Goal: Task Accomplishment & Management: Use online tool/utility

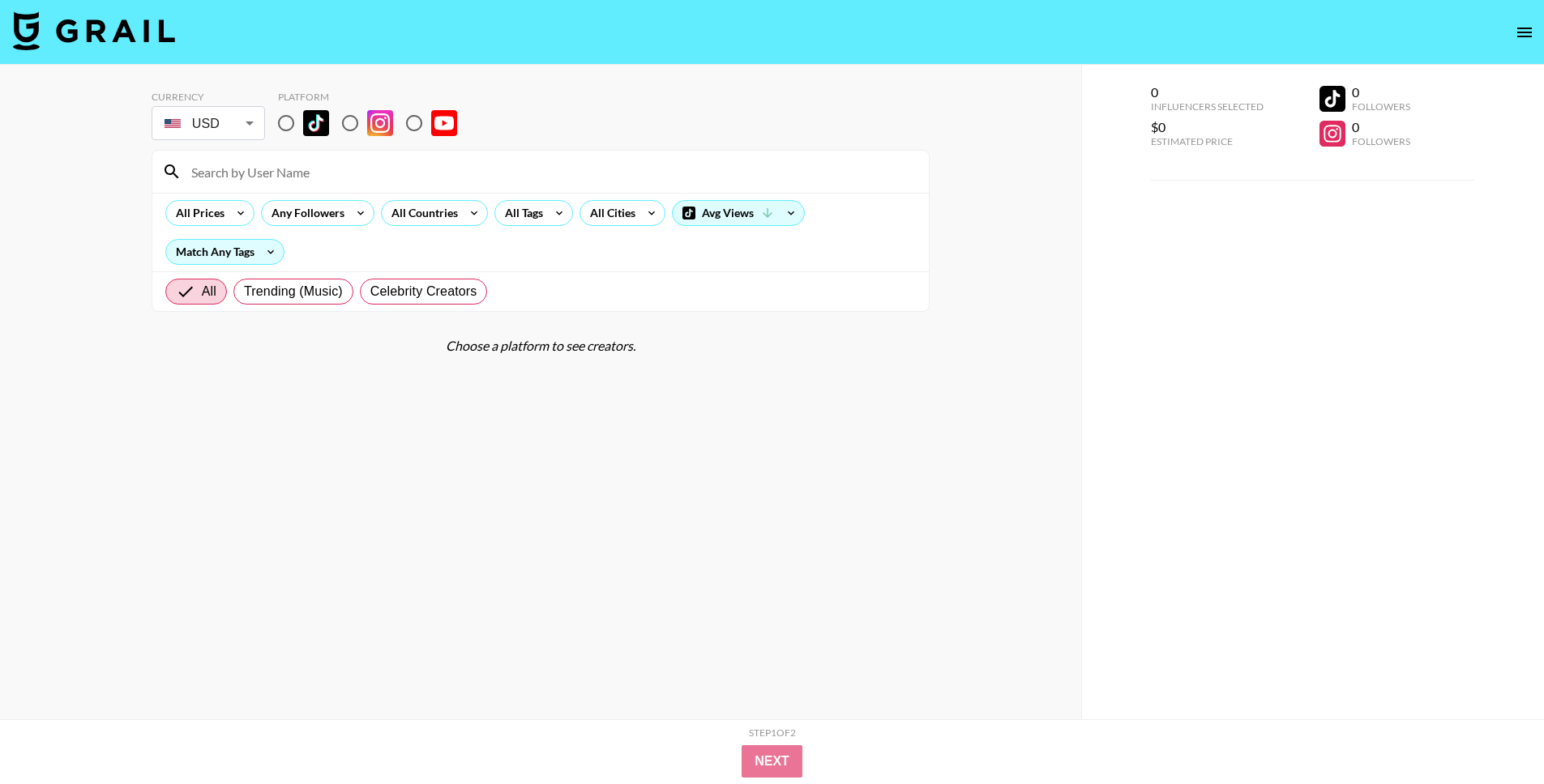
click at [278, 124] on input "radio" at bounding box center [286, 124] width 34 height 34
radio input "true"
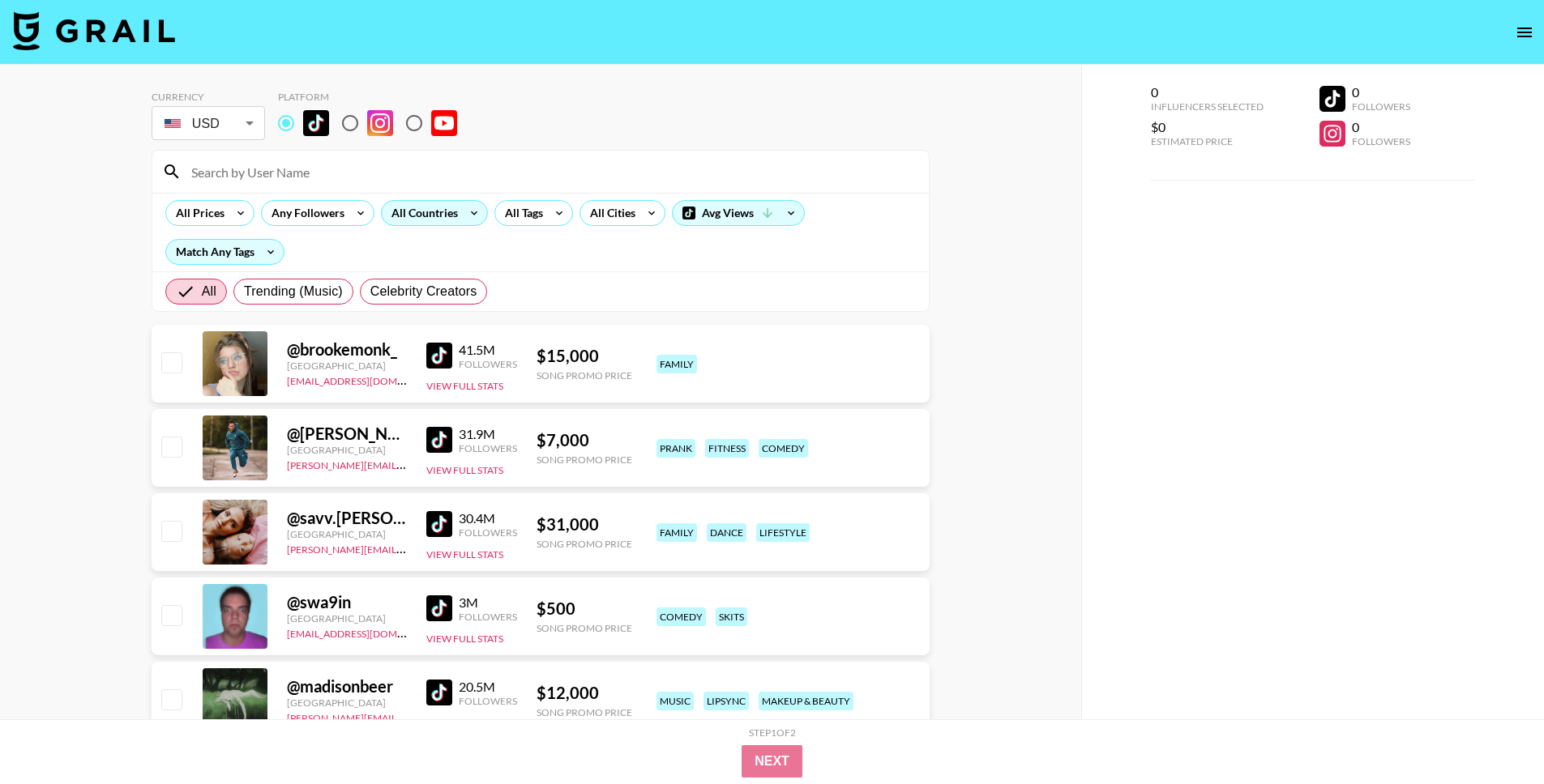
click at [469, 205] on icon at bounding box center [473, 213] width 26 height 25
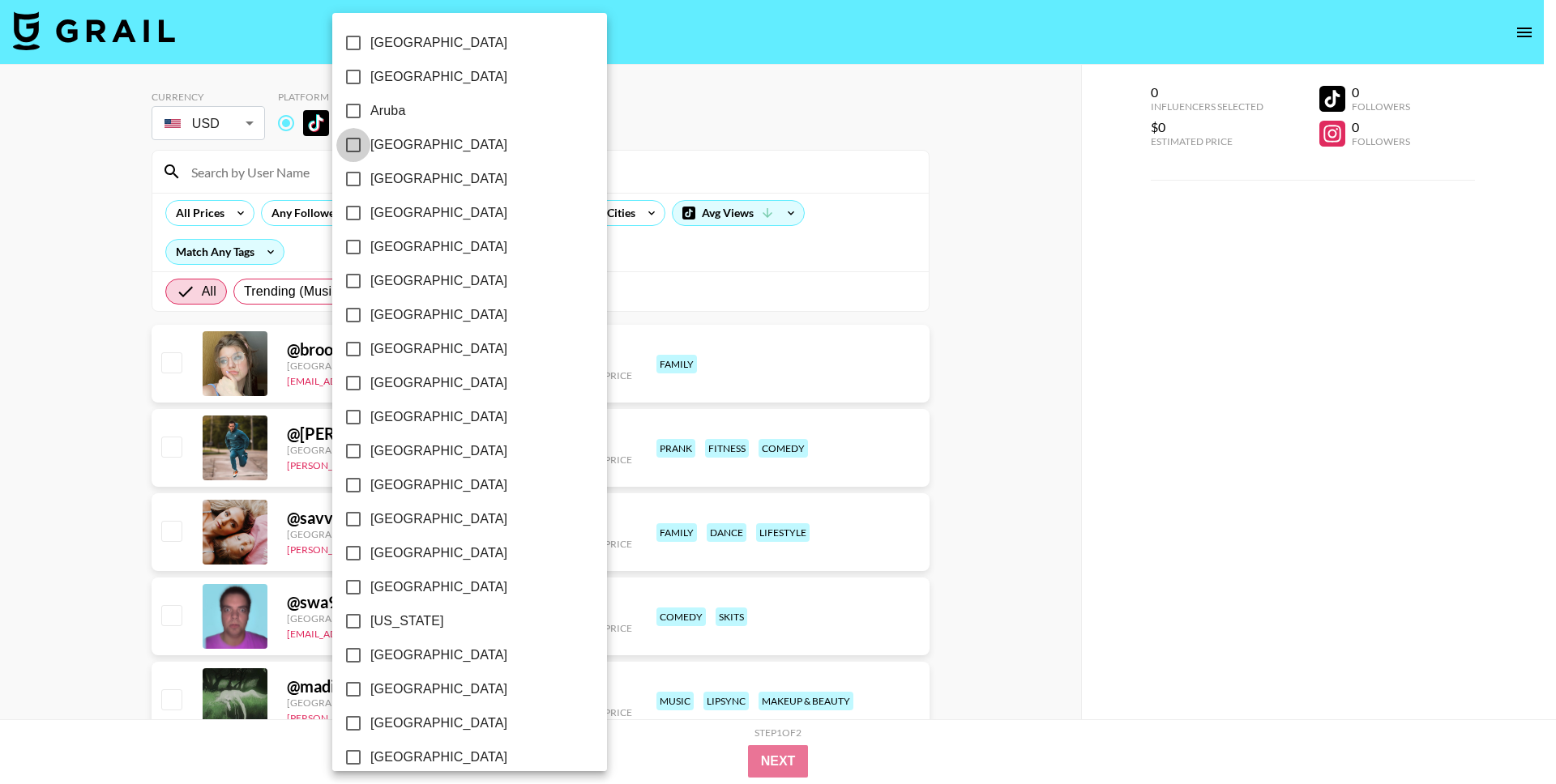
click at [355, 140] on input "[GEOGRAPHIC_DATA]" at bounding box center [354, 145] width 34 height 34
checkbox input "true"
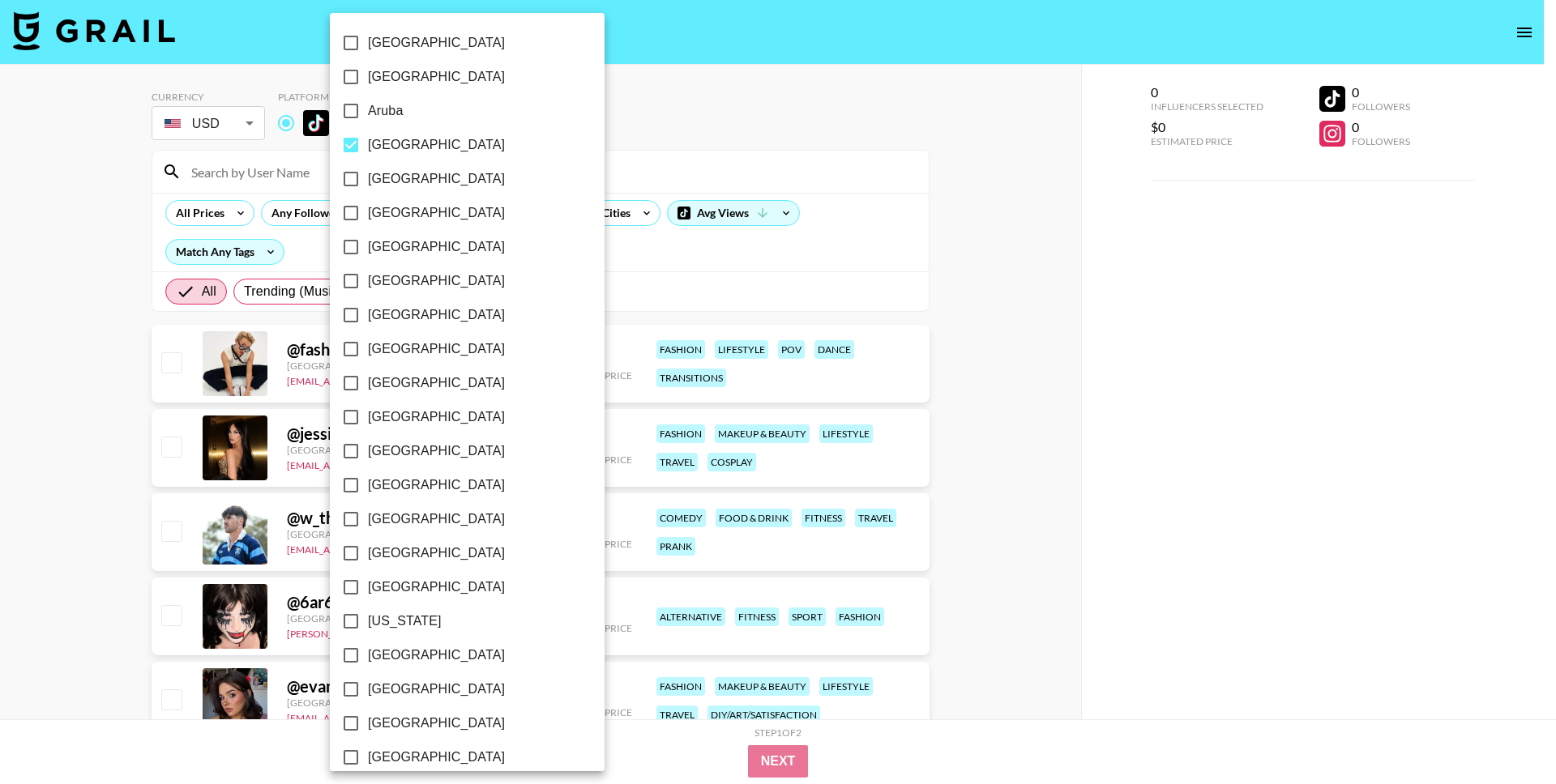
click at [871, 221] on div at bounding box center [778, 392] width 1556 height 784
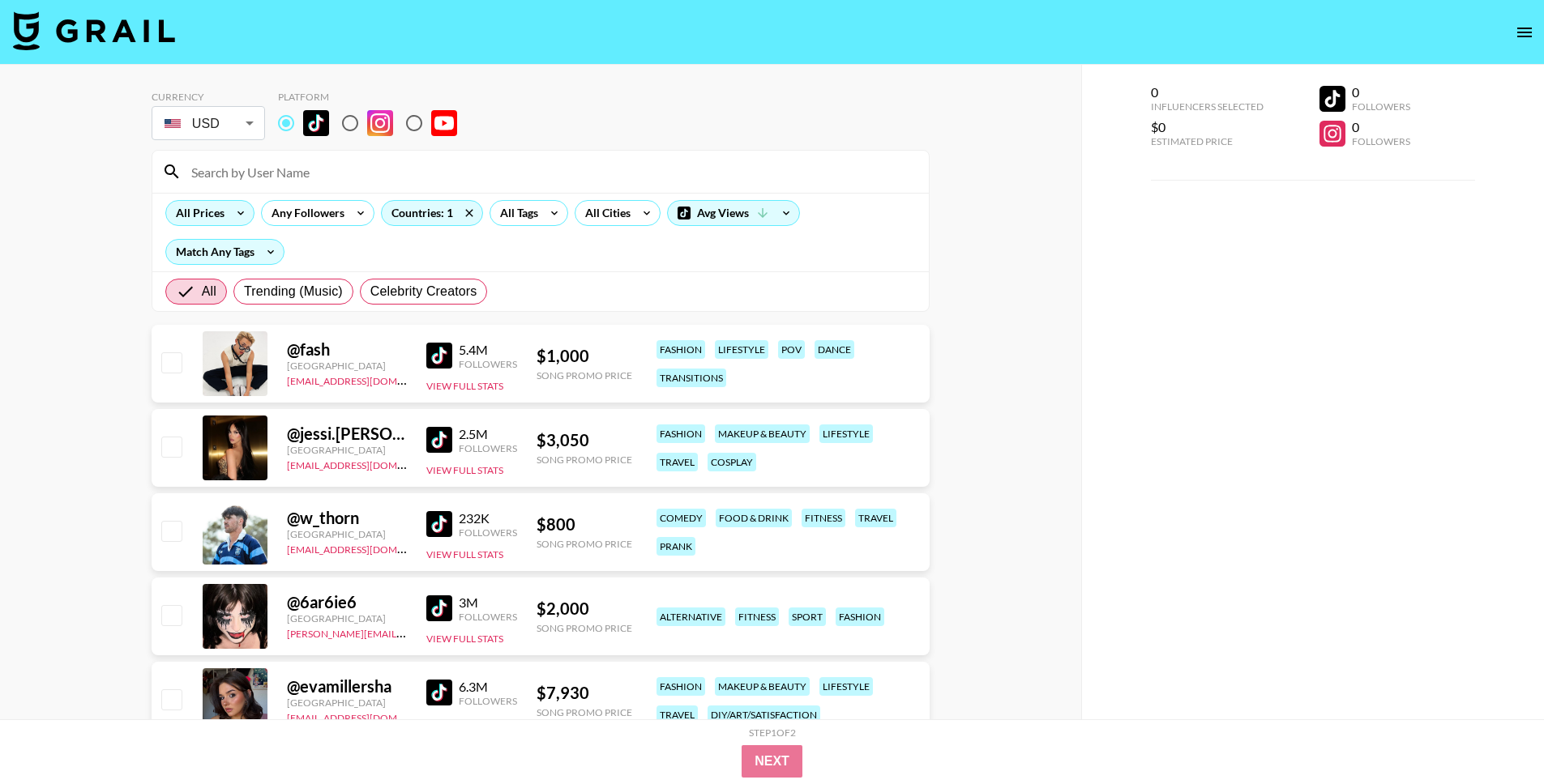
click at [234, 206] on icon at bounding box center [241, 213] width 26 height 25
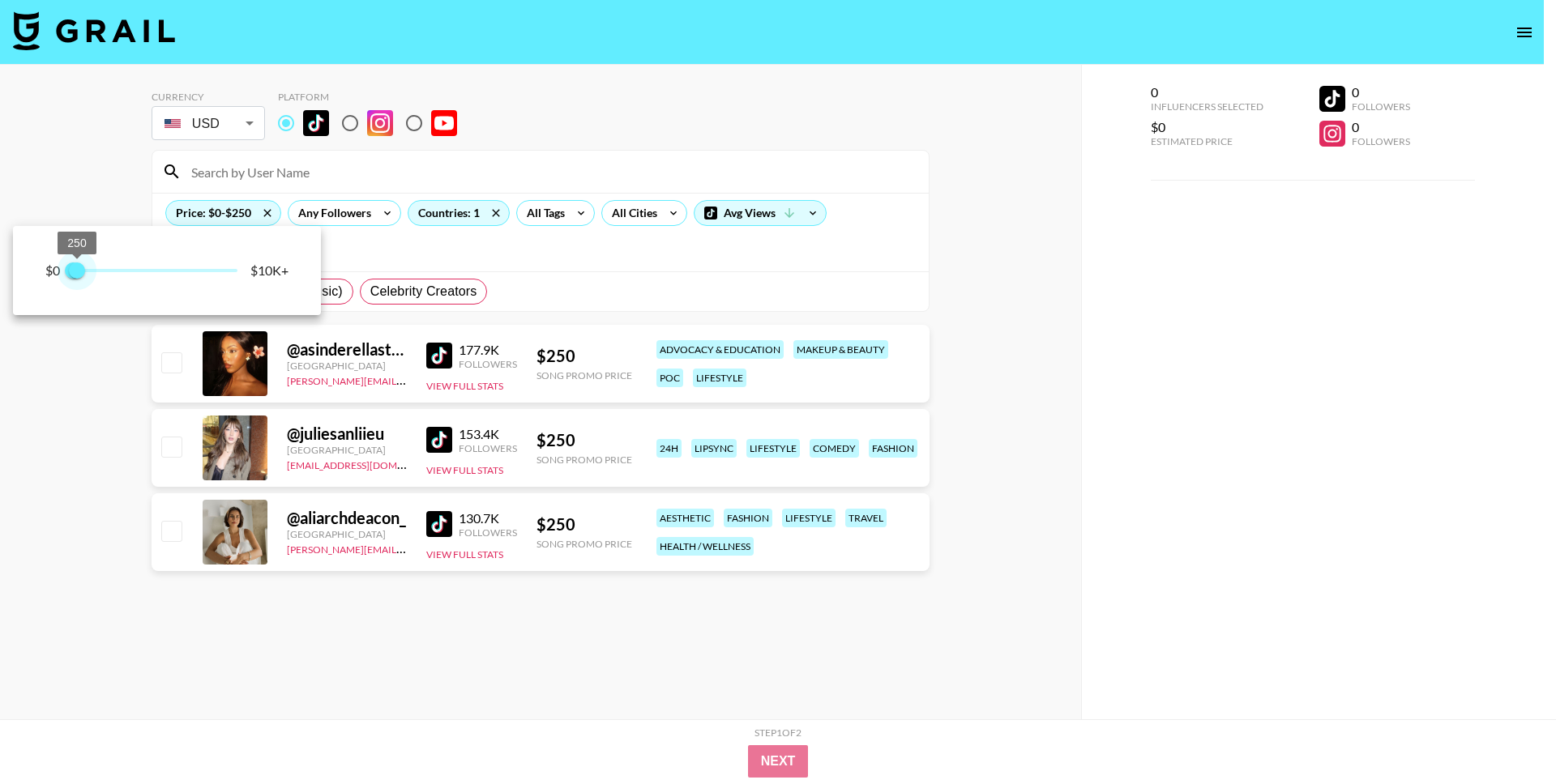
type input "500"
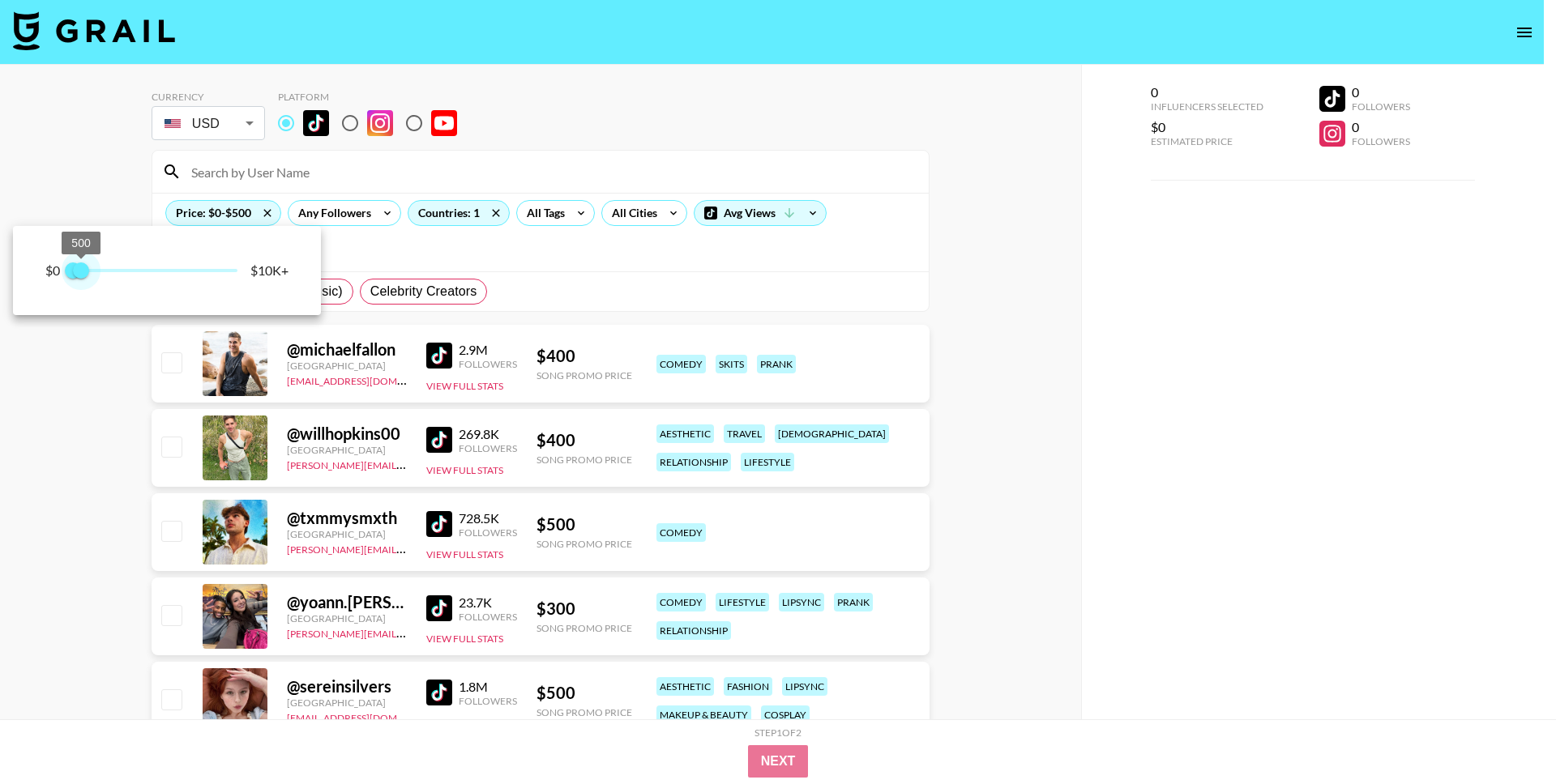
drag, startPoint x: 235, startPoint y: 274, endPoint x: 83, endPoint y: 283, distance: 152.3
click at [83, 278] on span "500" at bounding box center [81, 270] width 16 height 16
click at [968, 343] on div at bounding box center [778, 392] width 1556 height 784
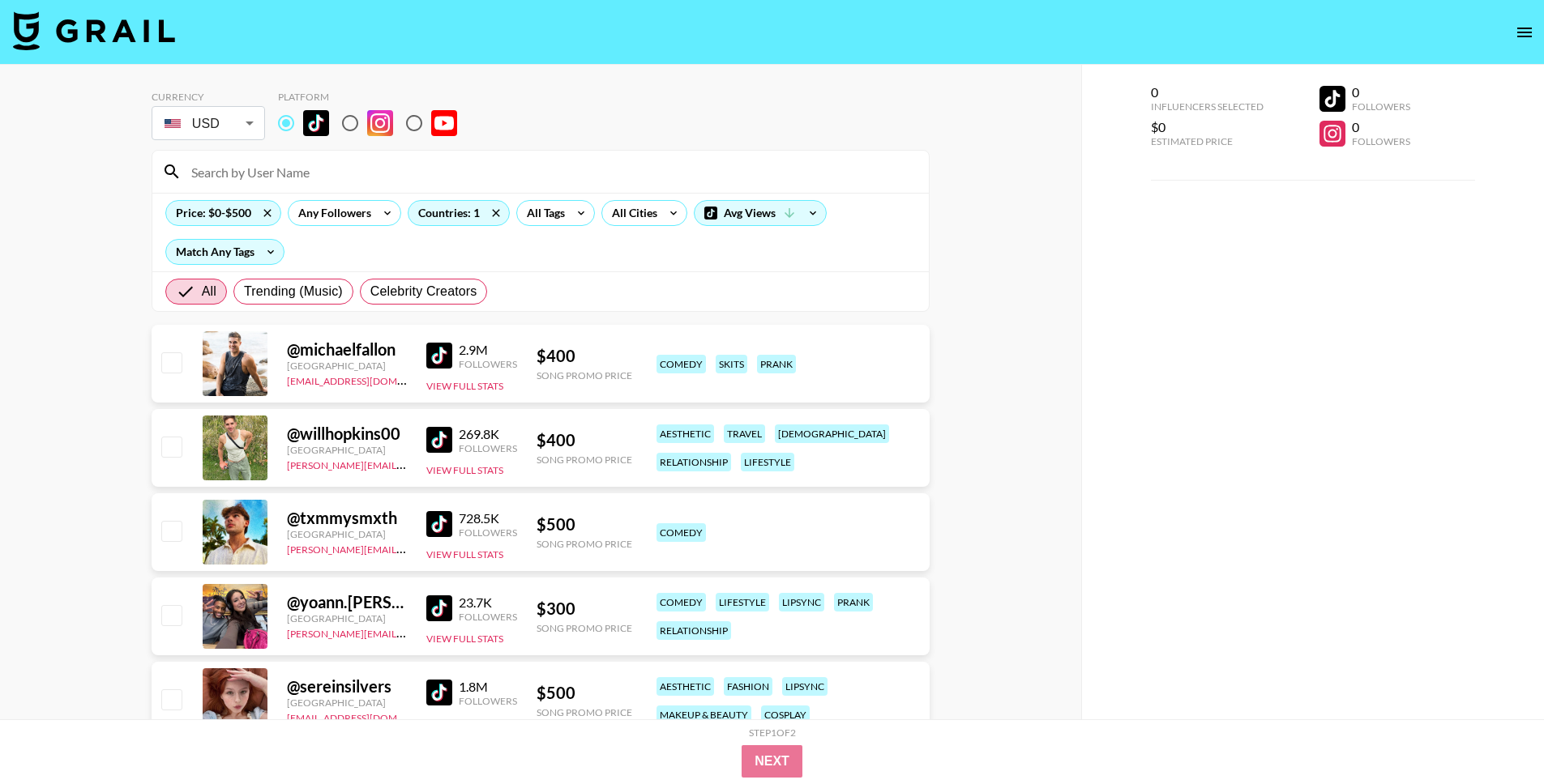
click at [448, 355] on img at bounding box center [438, 355] width 26 height 26
click at [438, 448] on img at bounding box center [438, 439] width 26 height 26
click at [438, 527] on img at bounding box center [438, 524] width 26 height 26
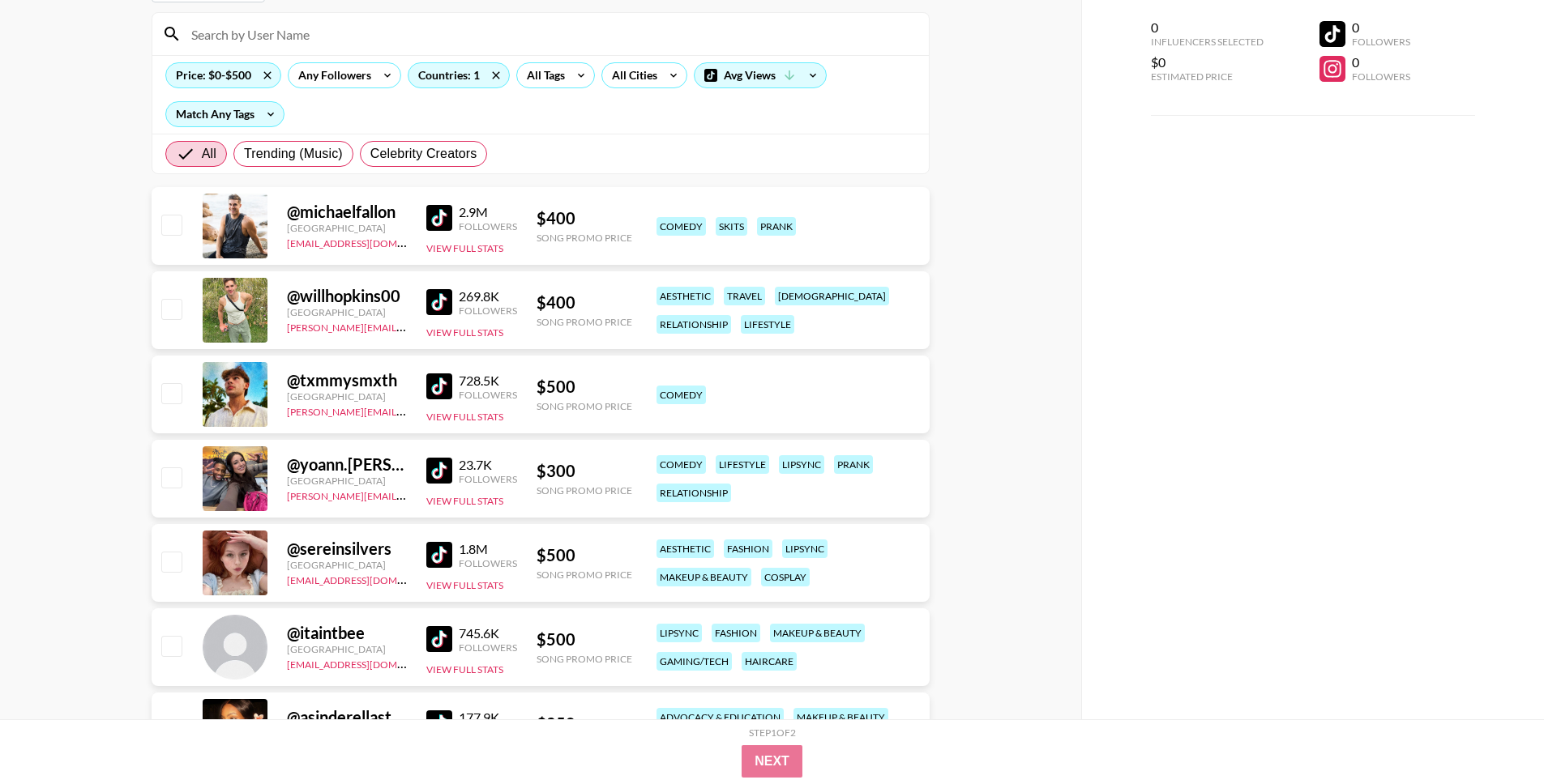
scroll to position [190, 0]
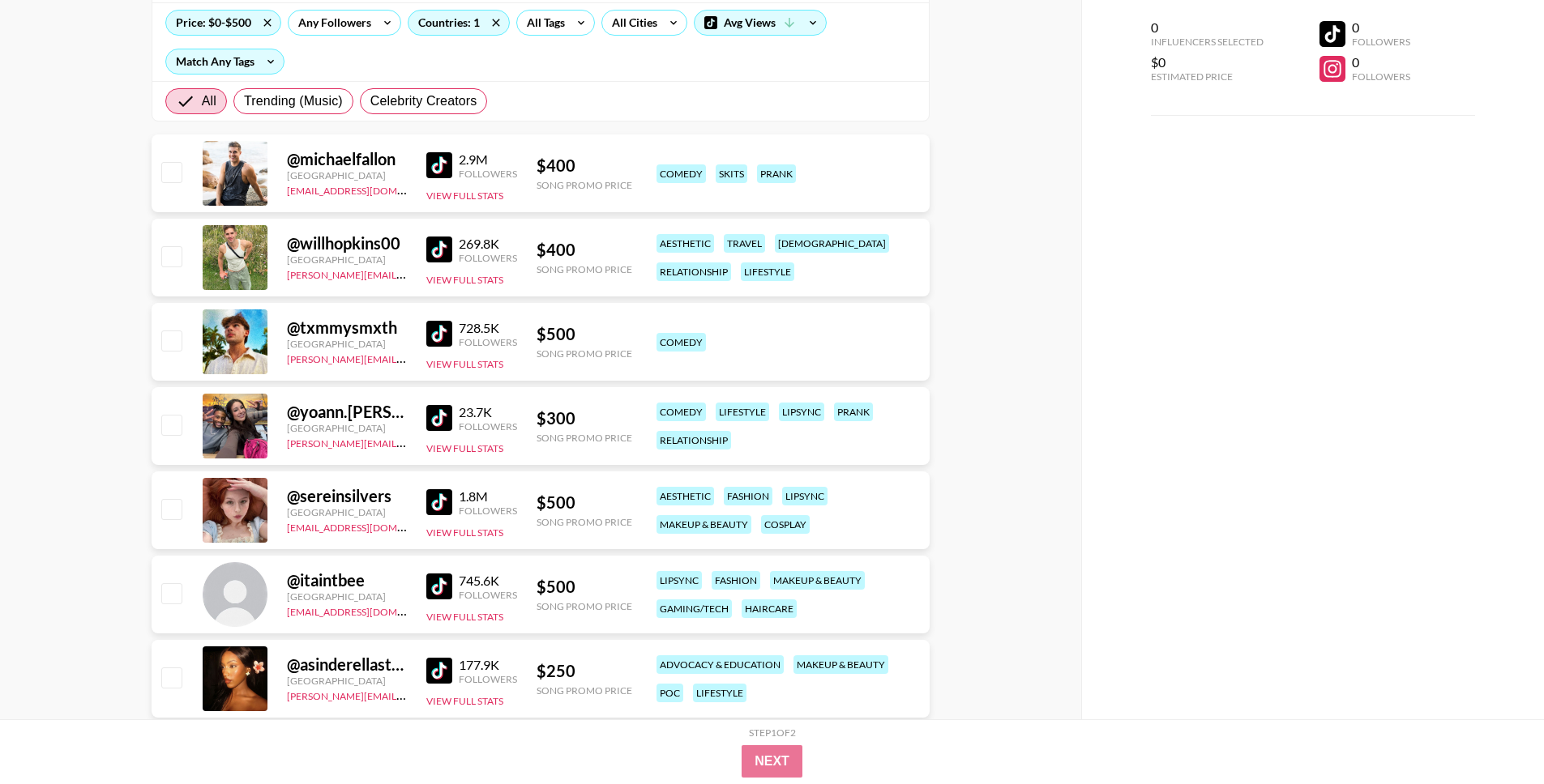
click at [432, 503] on img at bounding box center [438, 502] width 26 height 26
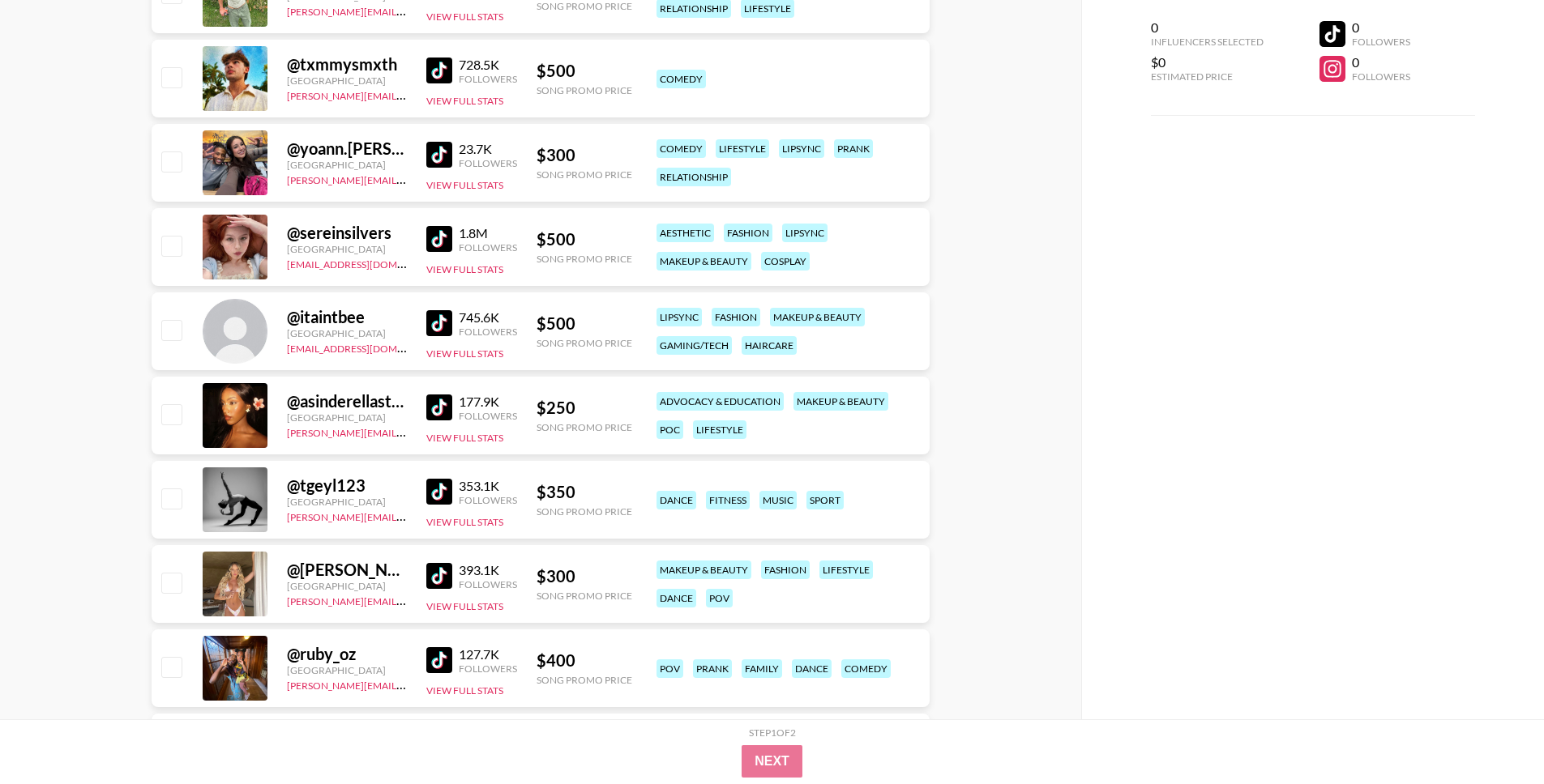
scroll to position [458, 0]
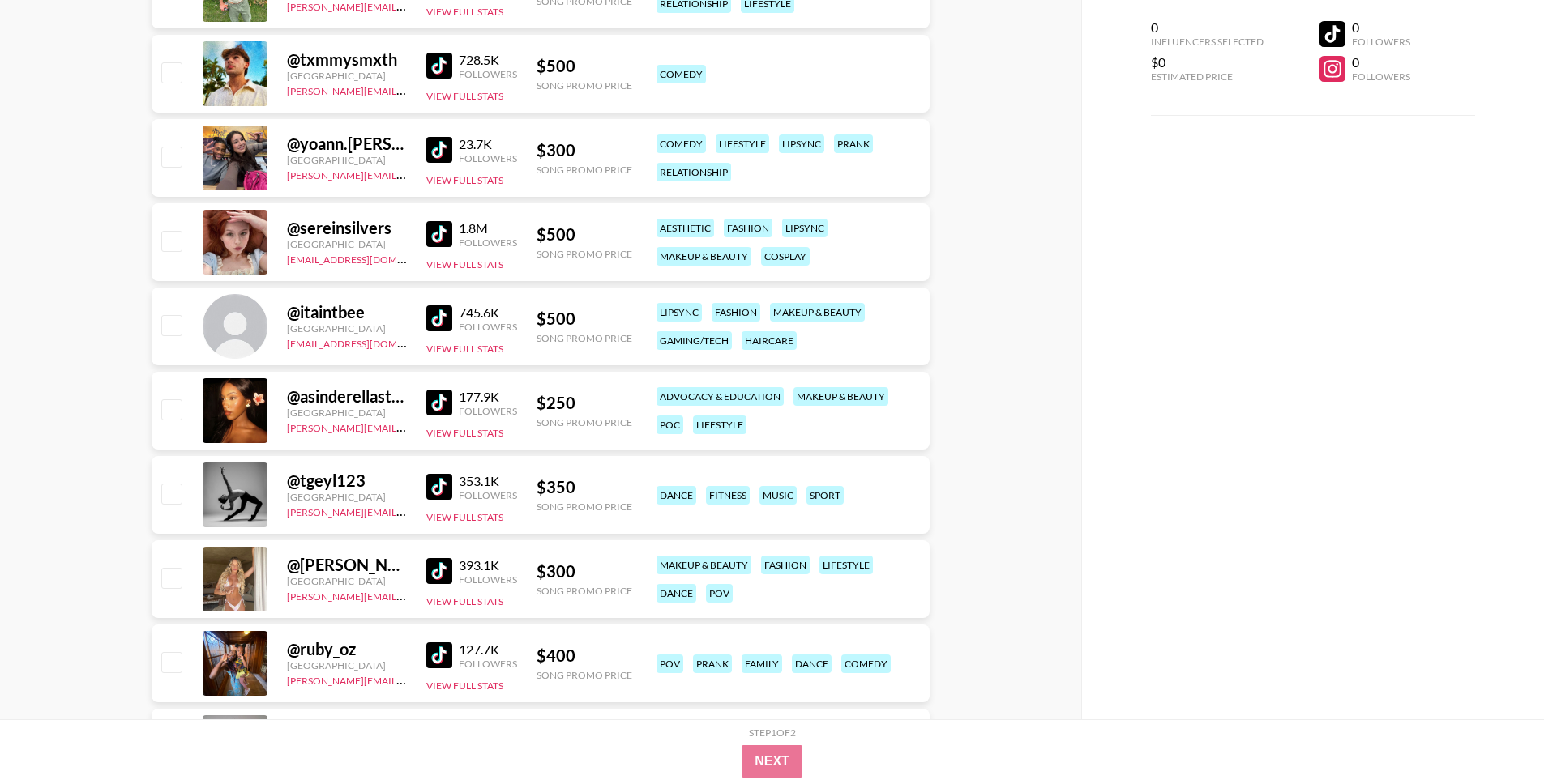
click at [434, 397] on img at bounding box center [438, 402] width 26 height 26
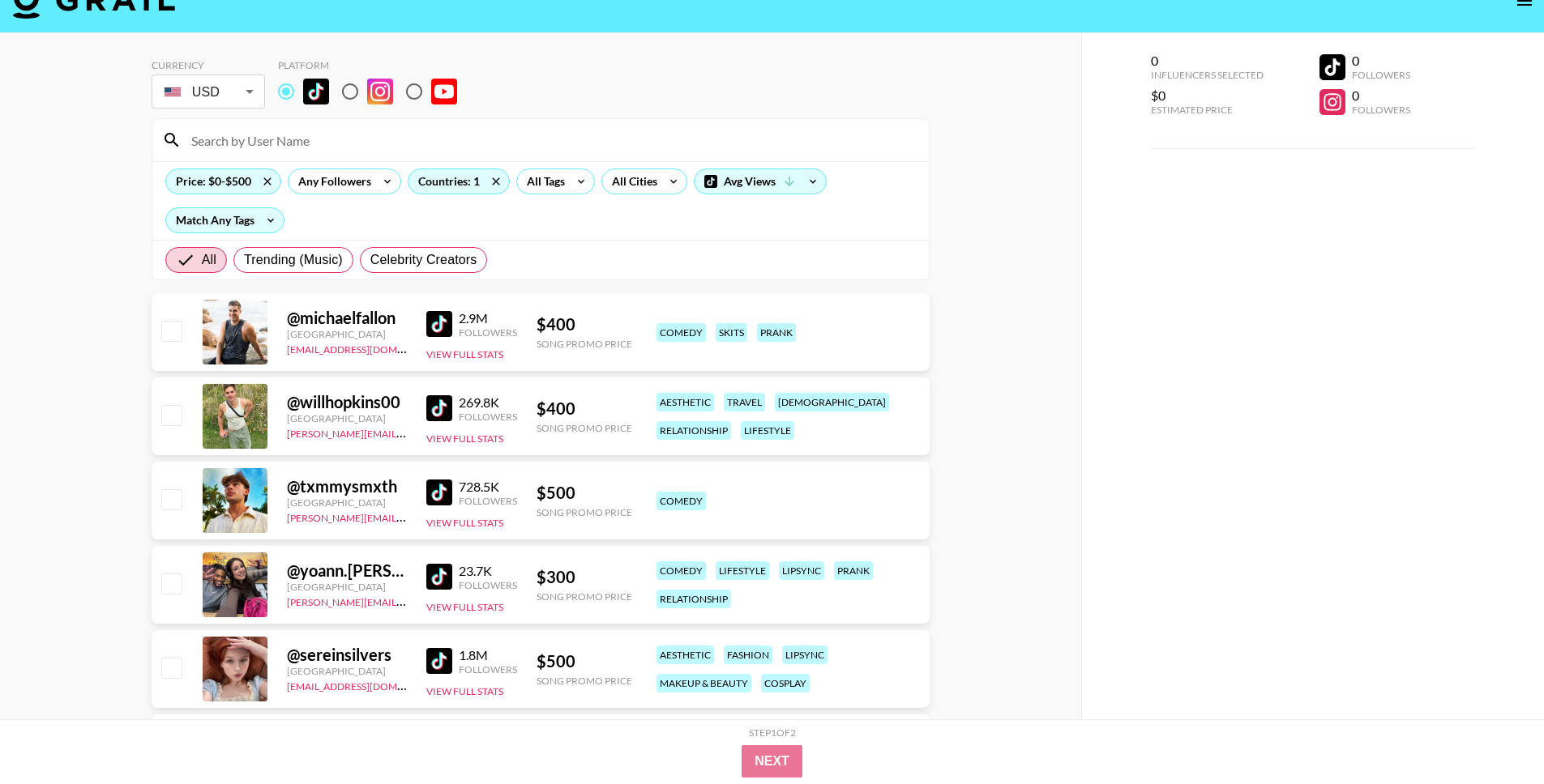
scroll to position [0, 0]
